Goal: Task Accomplishment & Management: Manage account settings

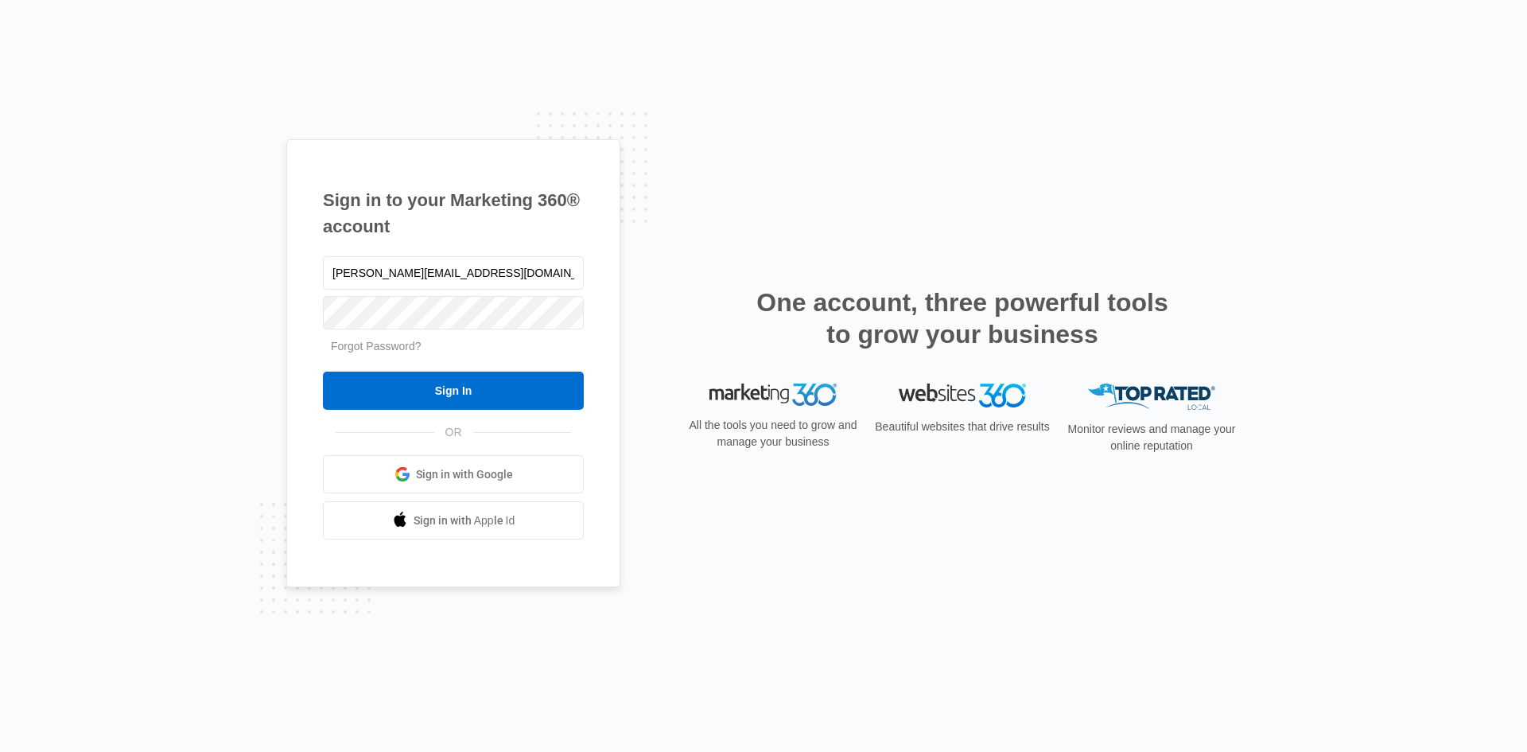
type input "[PERSON_NAME][EMAIL_ADDRESS][DOMAIN_NAME]"
click at [323, 371] on input "Sign In" at bounding box center [453, 390] width 261 height 38
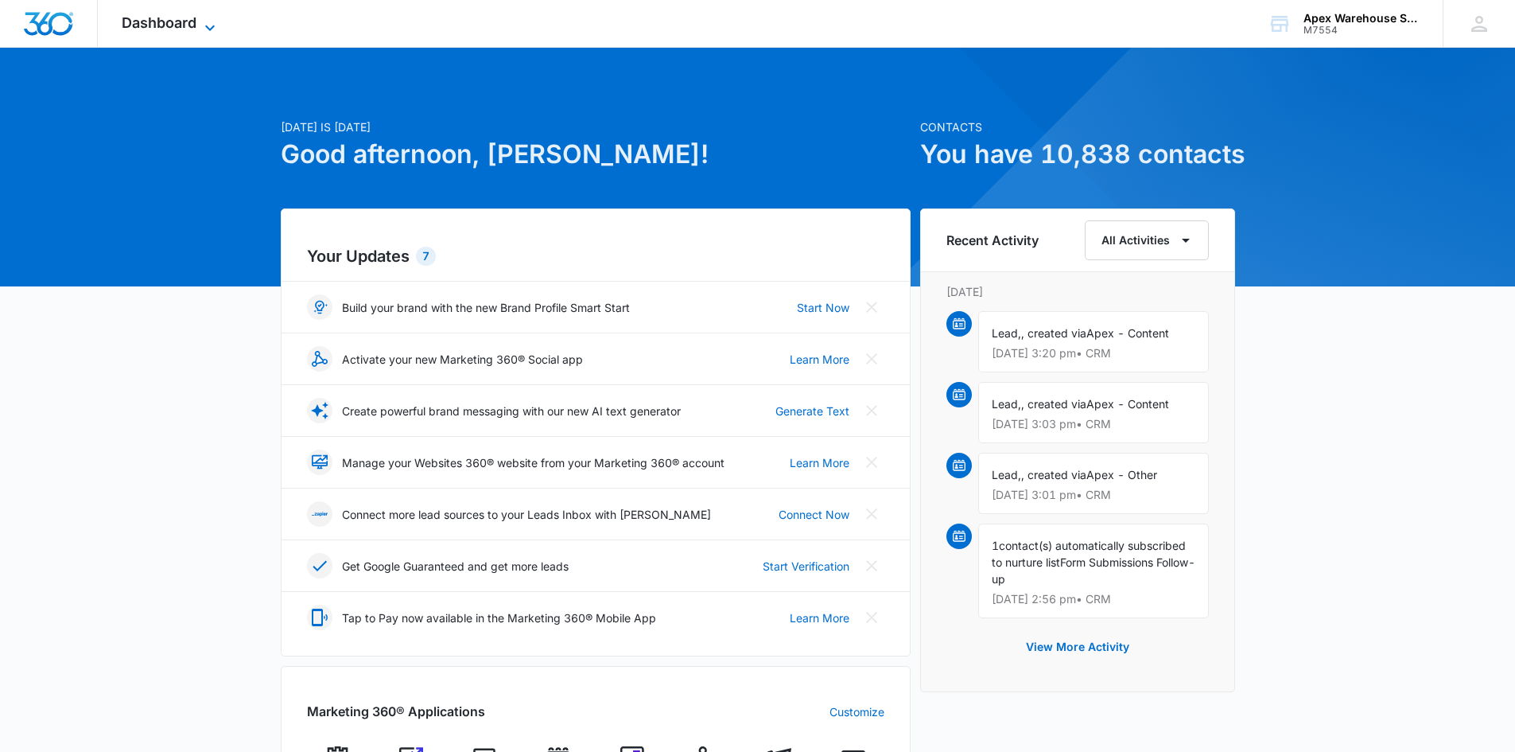
click at [161, 21] on span "Dashboard" at bounding box center [159, 22] width 75 height 17
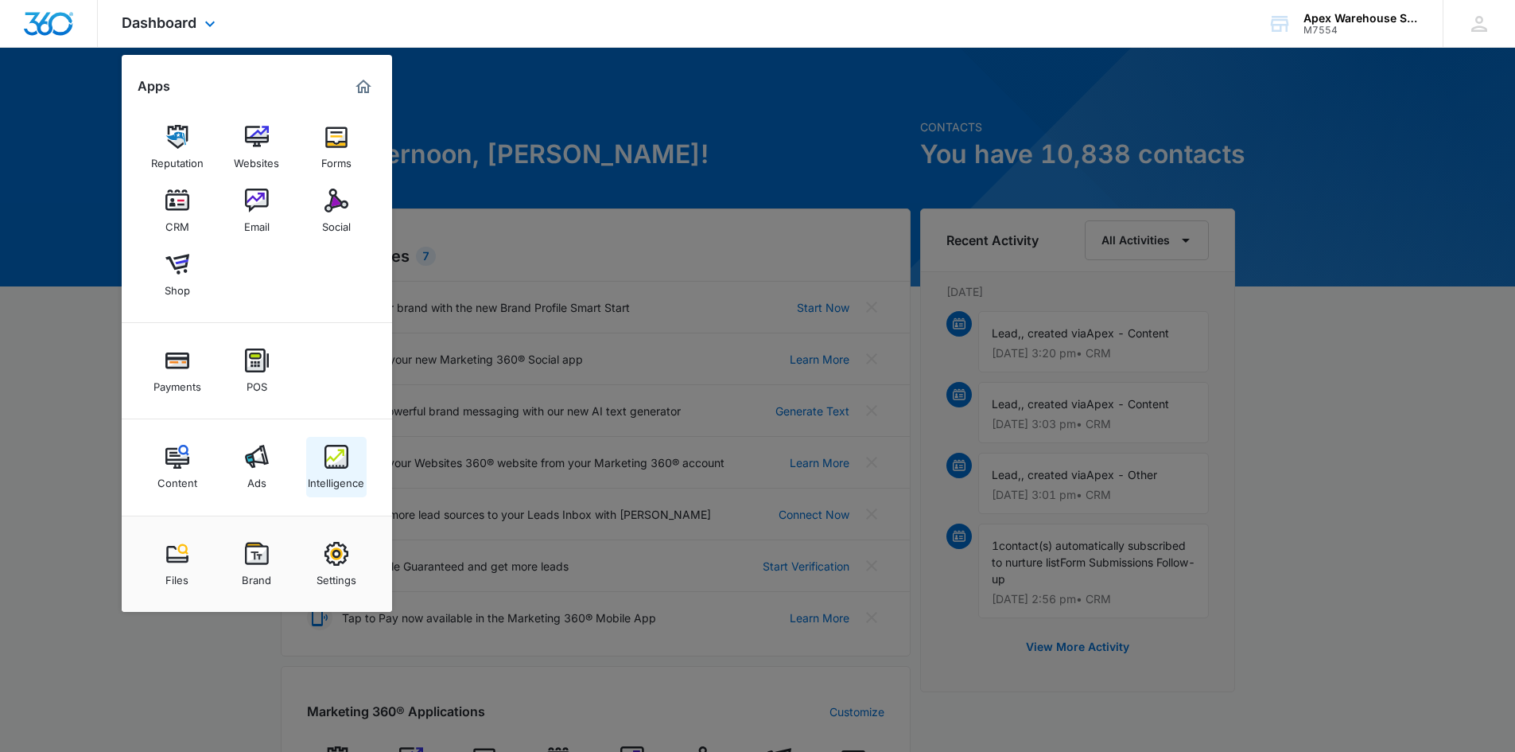
click at [338, 467] on img at bounding box center [337, 457] width 24 height 24
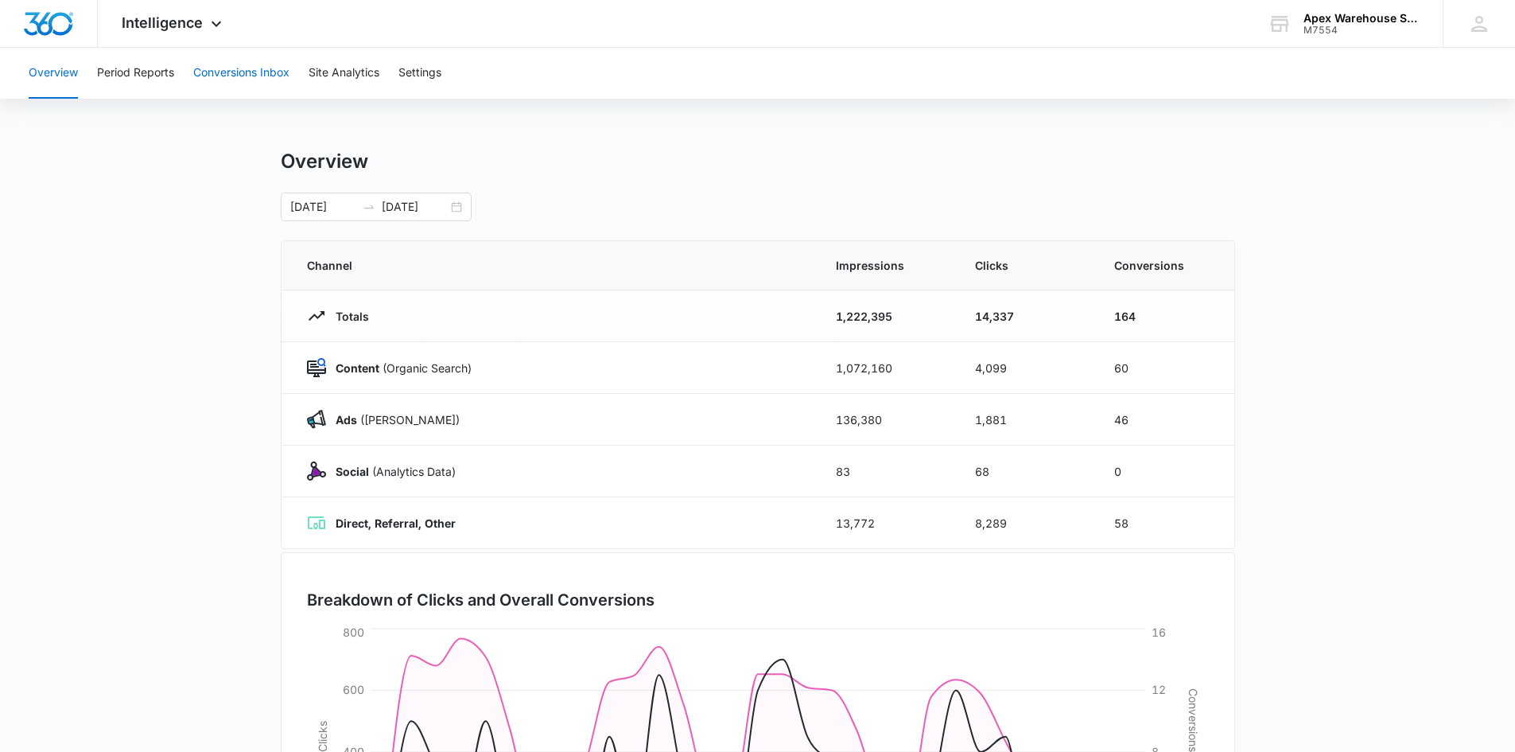
click at [247, 69] on button "Conversions Inbox" at bounding box center [241, 73] width 96 height 51
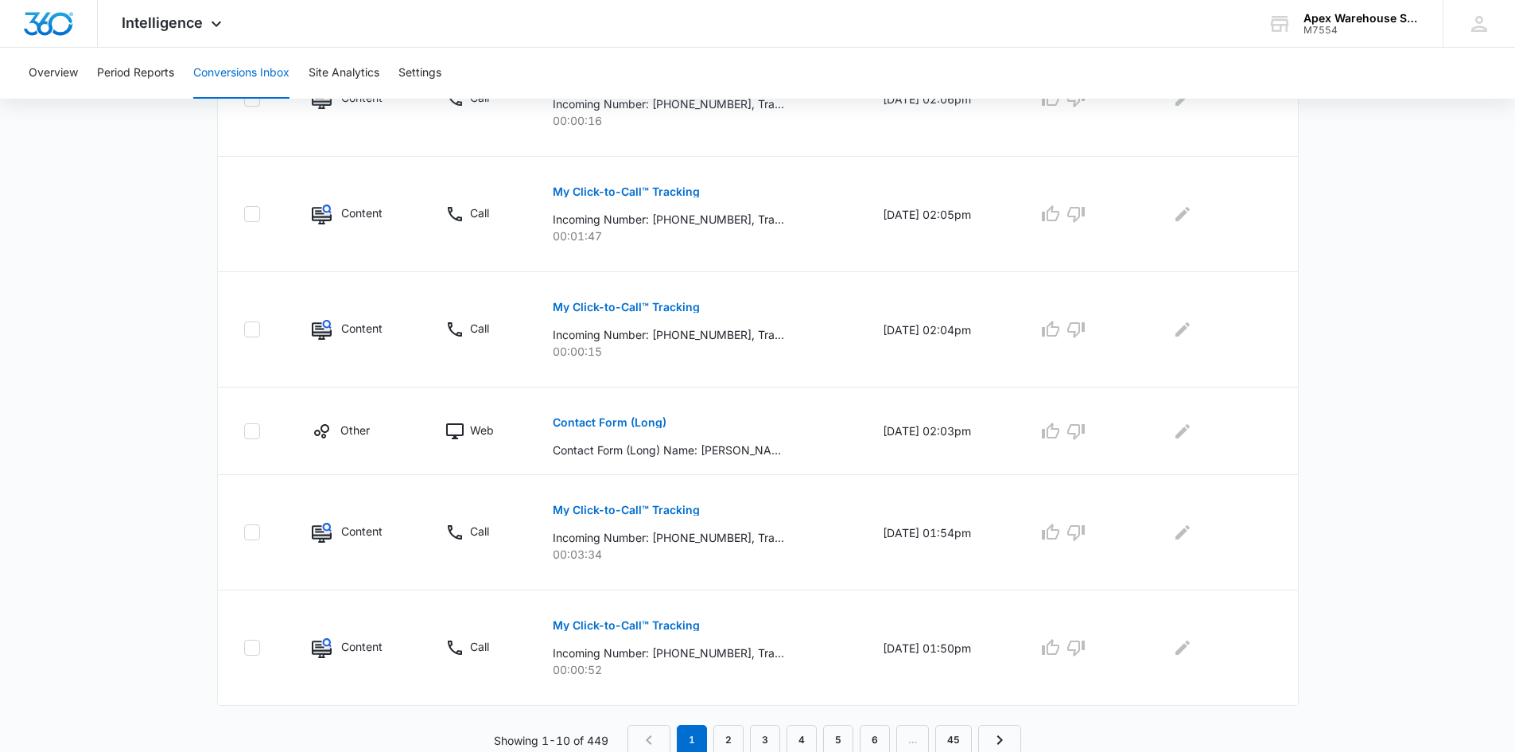
scroll to position [896, 0]
click at [874, 734] on link "6" at bounding box center [875, 736] width 30 height 30
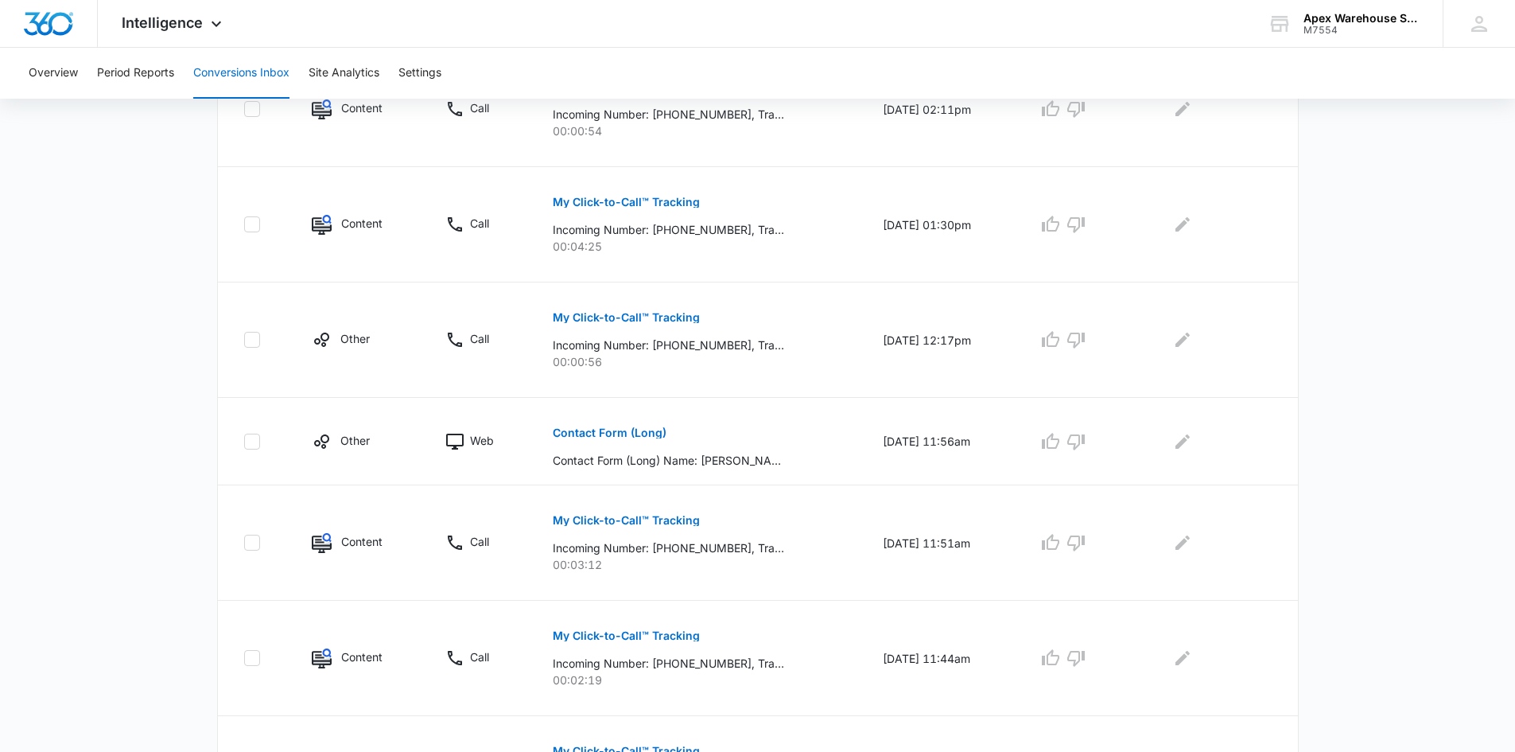
scroll to position [924, 0]
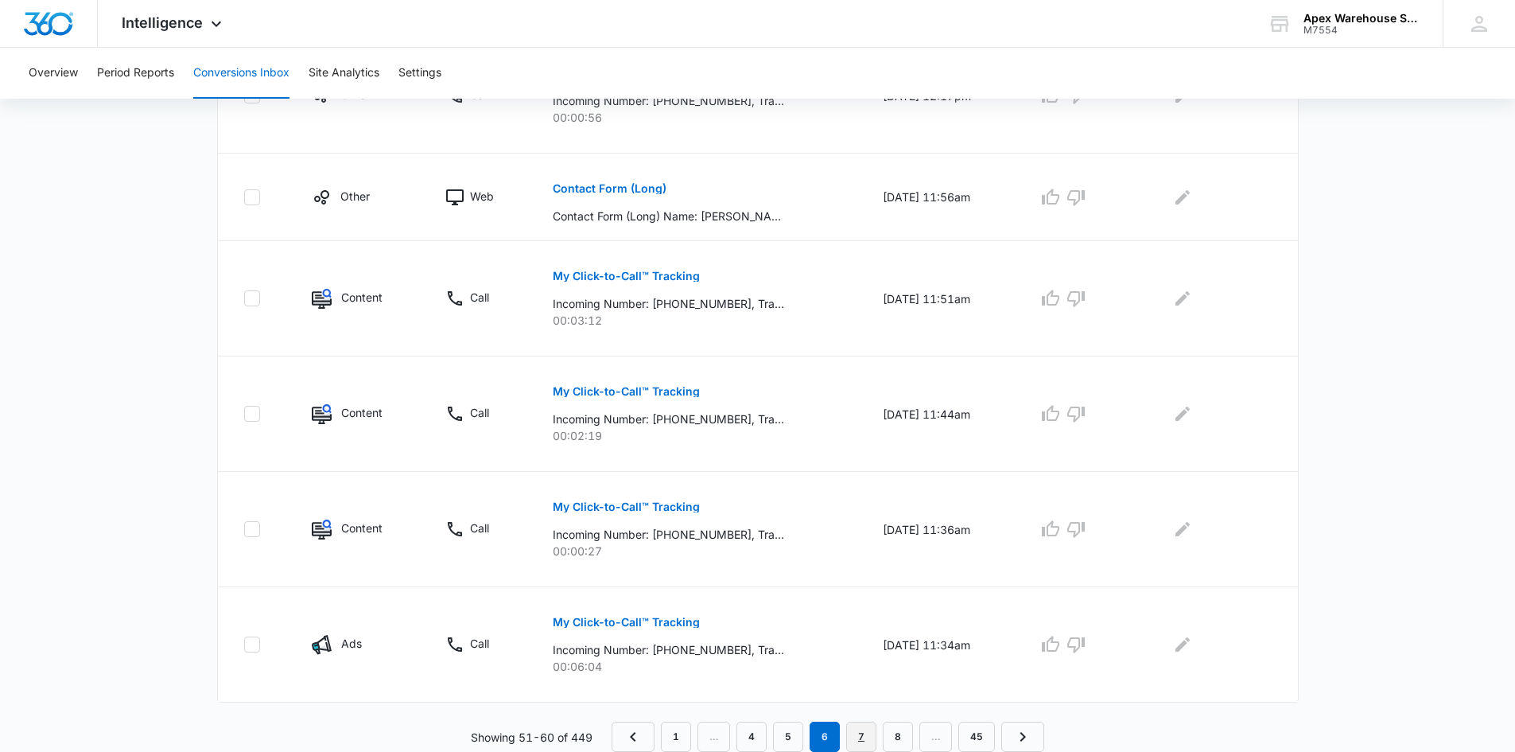
click at [865, 740] on link "7" at bounding box center [861, 736] width 30 height 30
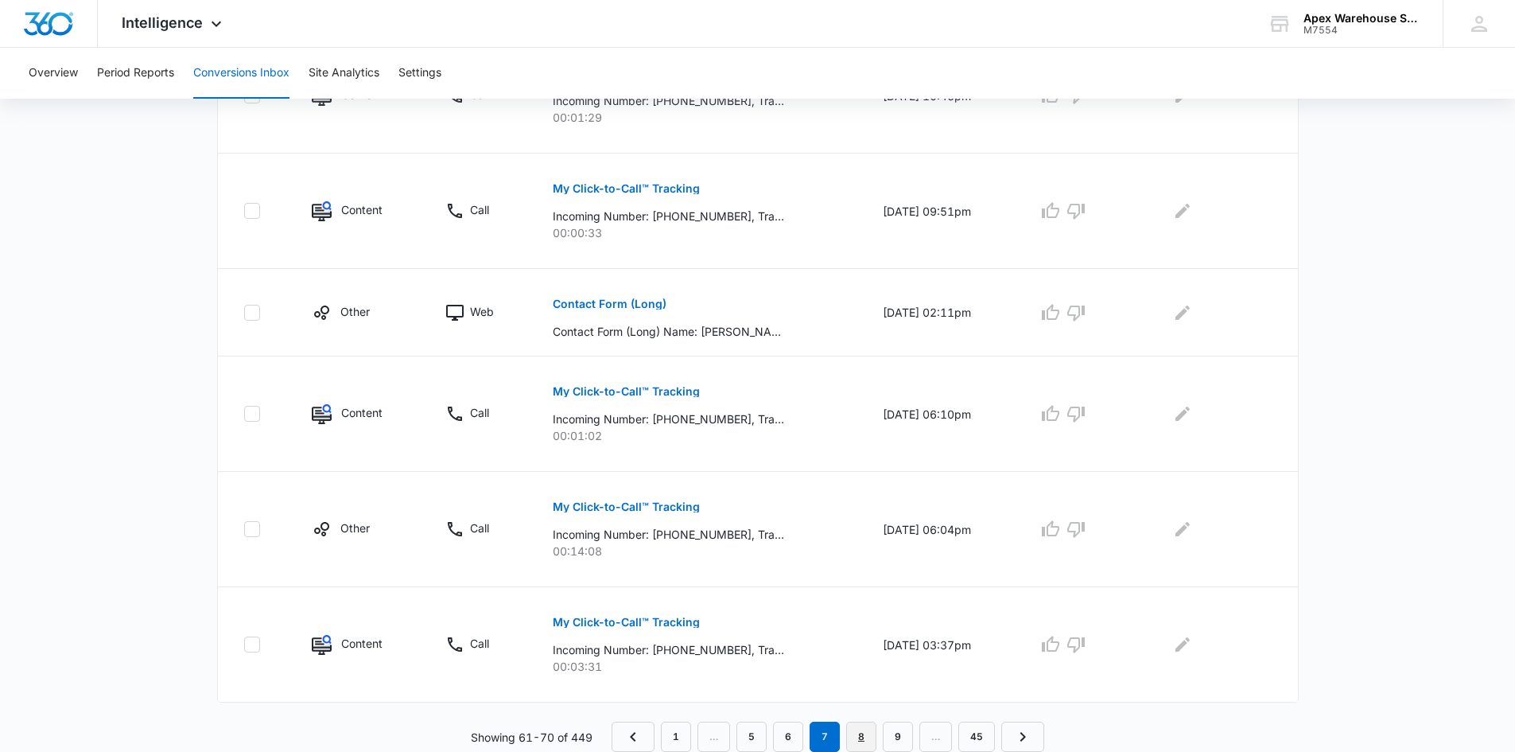
click at [869, 737] on link "8" at bounding box center [861, 736] width 30 height 30
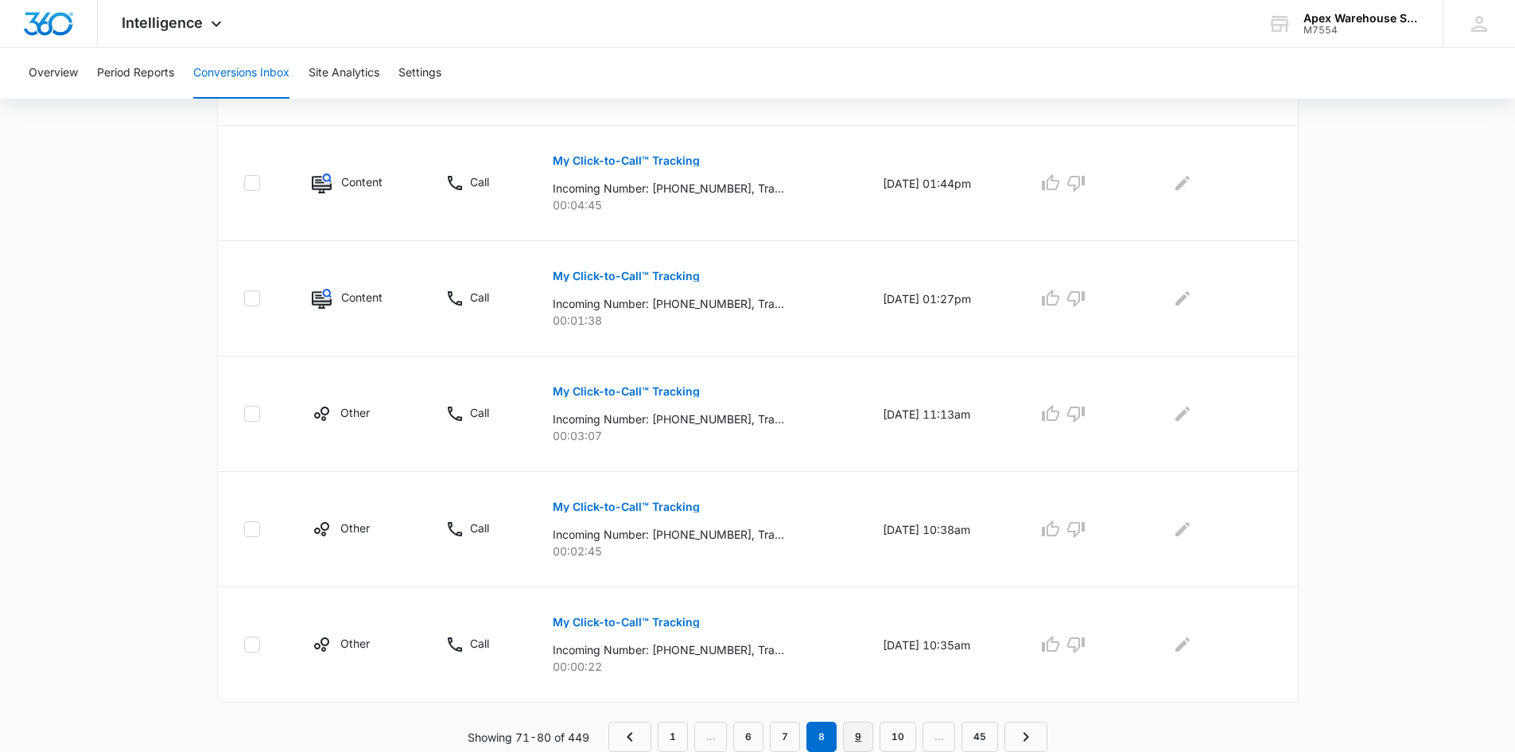
click at [859, 735] on link "9" at bounding box center [858, 736] width 30 height 30
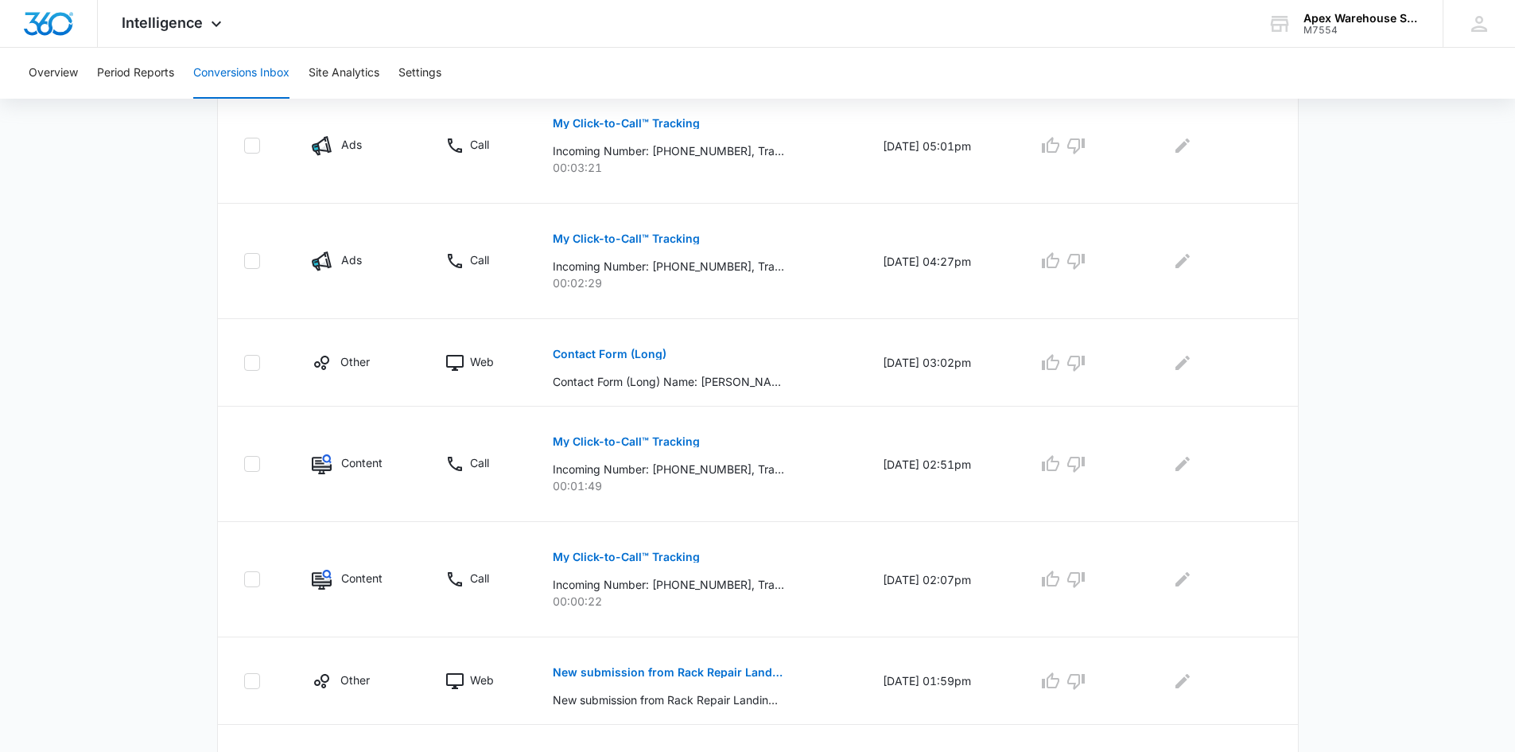
scroll to position [841, 0]
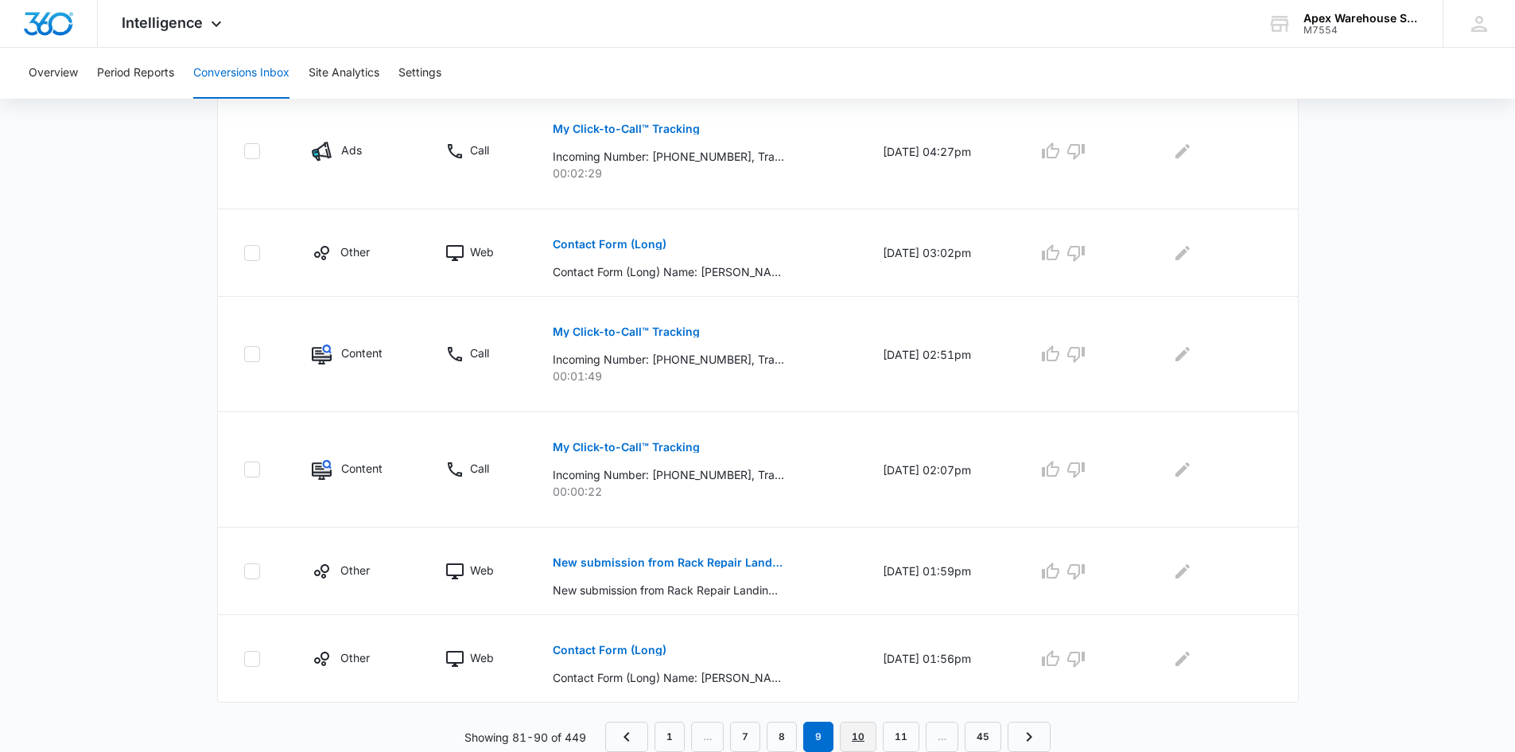
click at [854, 738] on link "10" at bounding box center [858, 736] width 37 height 30
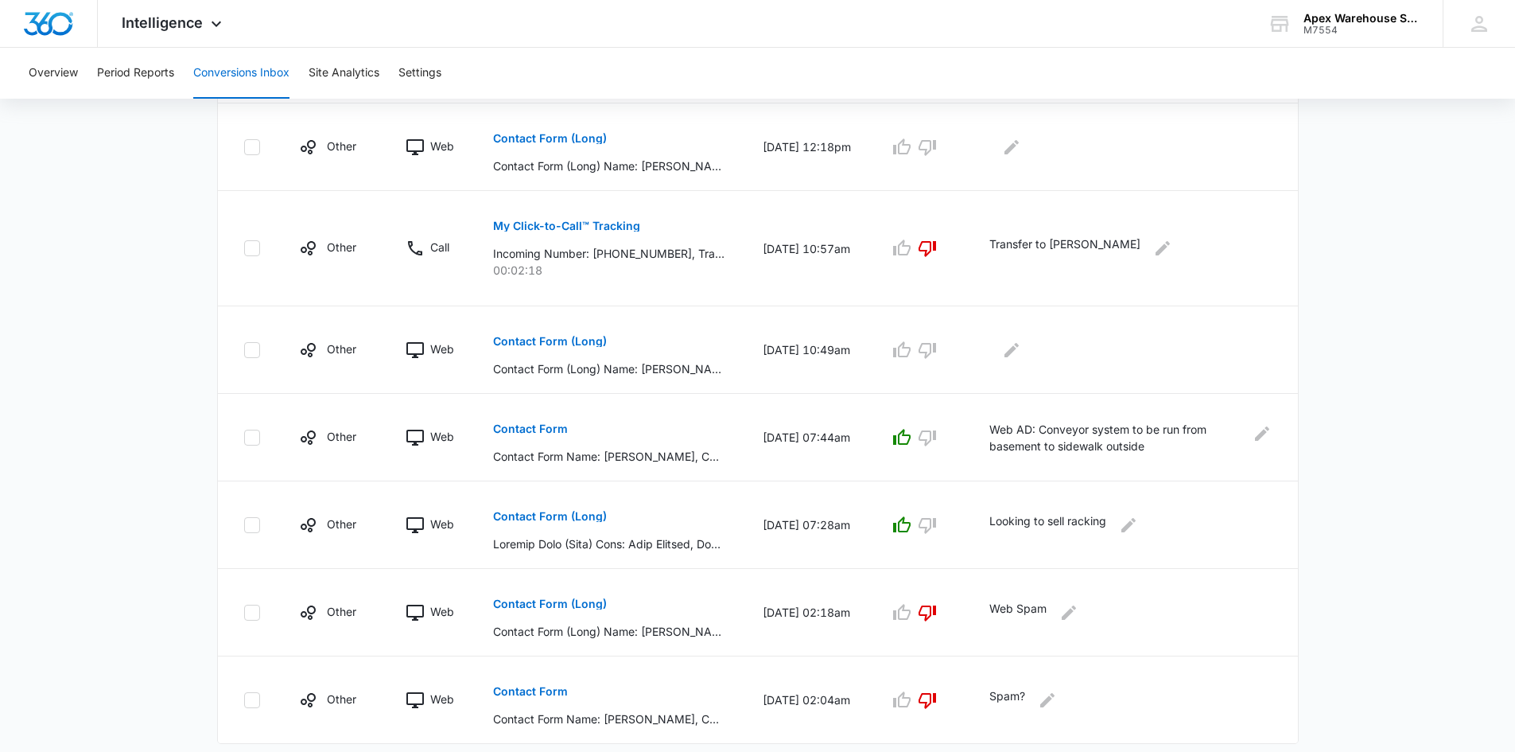
scroll to position [757, 0]
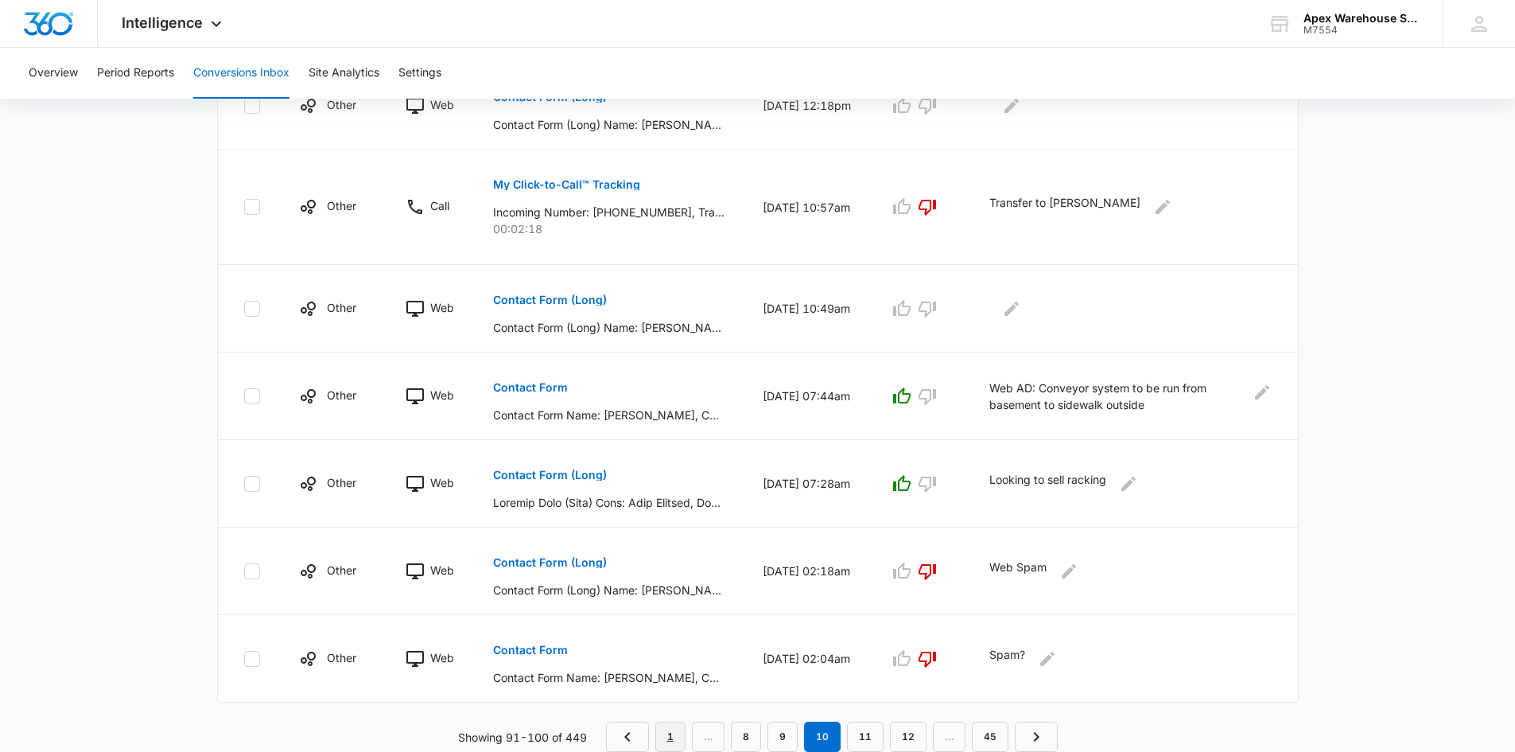
click at [671, 741] on link "1" at bounding box center [670, 736] width 30 height 30
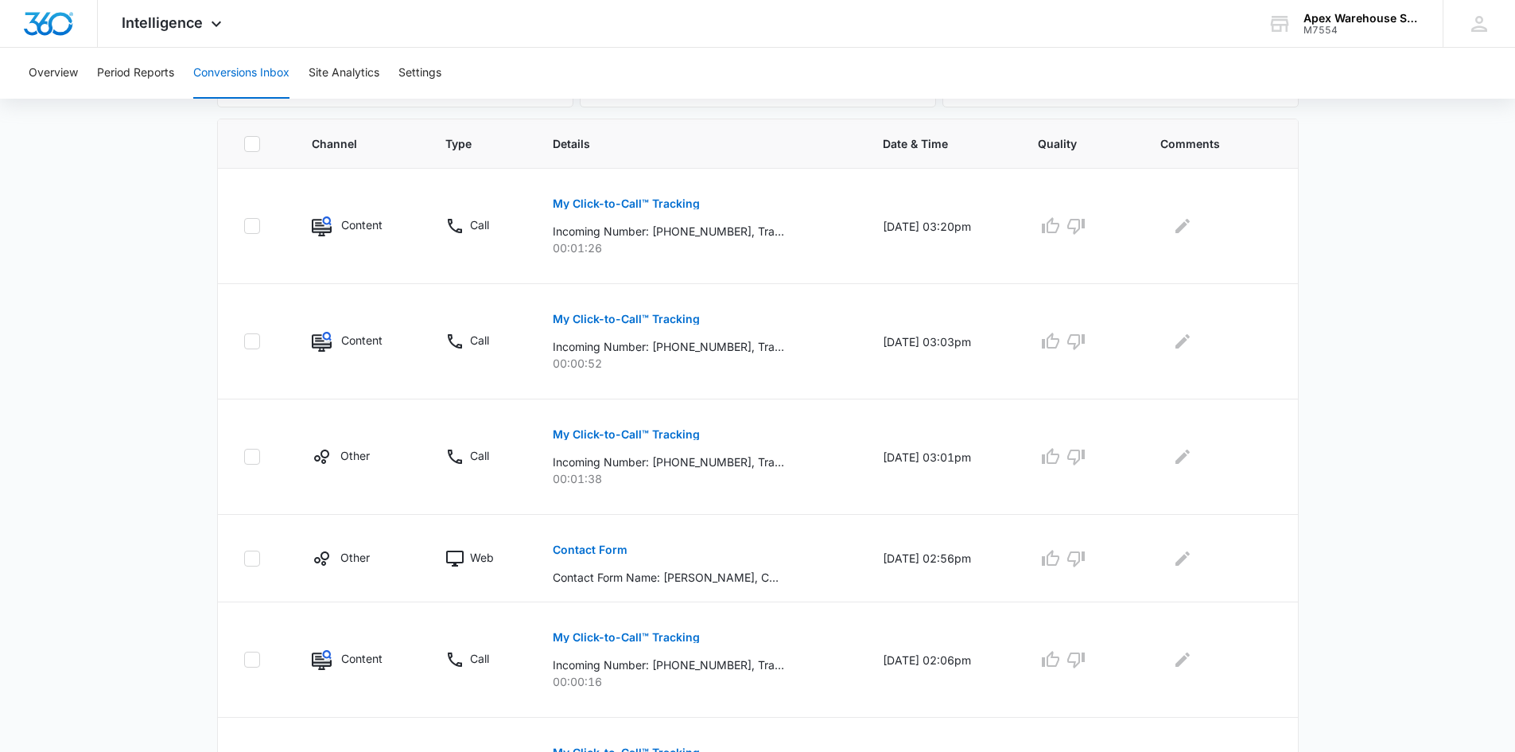
scroll to position [0, 0]
